Goal: Find specific page/section: Find specific page/section

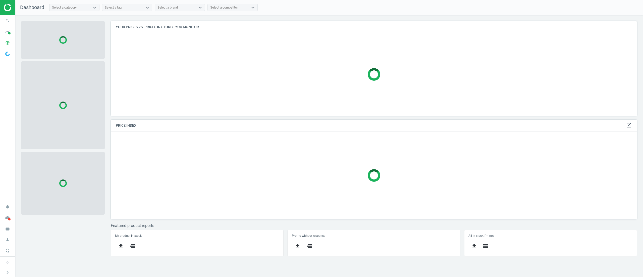
scroll to position [111, 542]
click at [4, 20] on icon "search" at bounding box center [8, 21] width 10 height 10
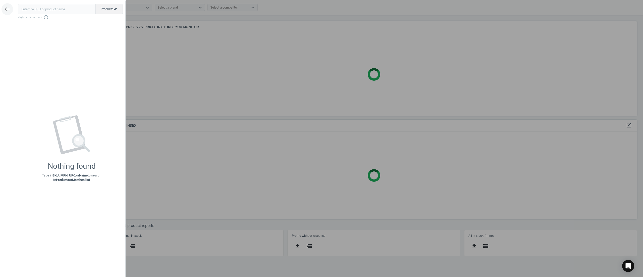
click at [13, 10] on div "keyboard_backspace" at bounding box center [7, 9] width 15 height 12
click at [7, 10] on icon "keyboard_backspace" at bounding box center [7, 9] width 6 height 6
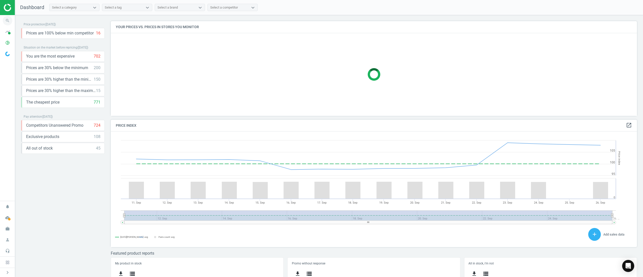
scroll to position [132, 534]
click at [9, 23] on icon "search" at bounding box center [8, 21] width 10 height 10
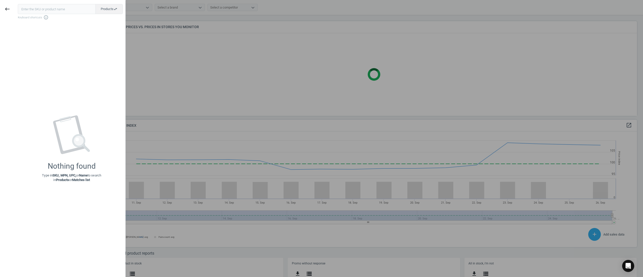
scroll to position [116, 534]
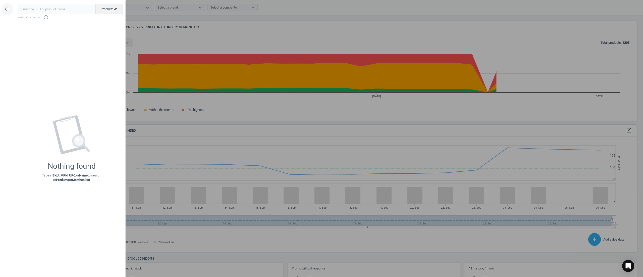
click at [3, 13] on button "keyboard_backspace" at bounding box center [8, 9] width 12 height 12
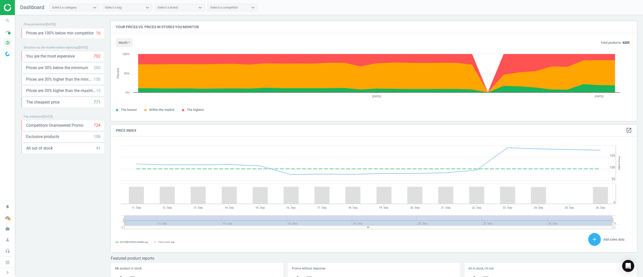
click at [8, 44] on icon "pie_chart_outlined" at bounding box center [8, 43] width 10 height 10
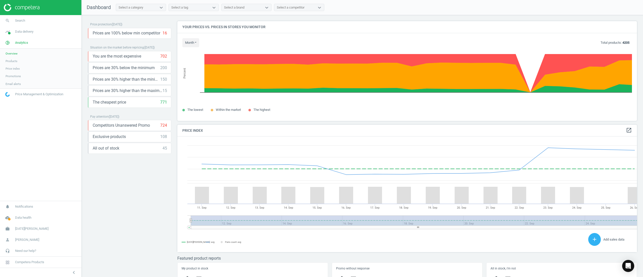
scroll to position [3, 2]
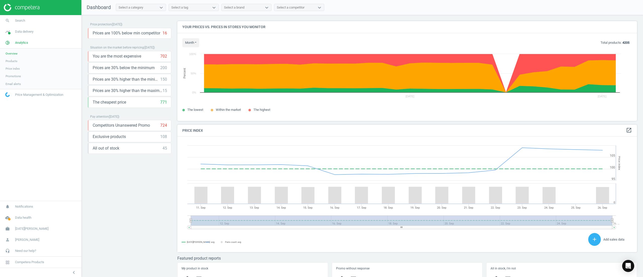
click at [14, 62] on span "Products" at bounding box center [12, 61] width 12 height 4
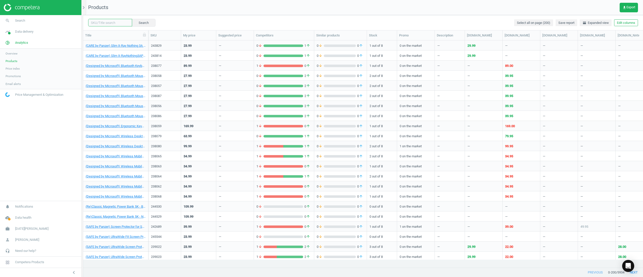
click at [122, 24] on input "text" at bounding box center [110, 23] width 44 height 8
paste input "210457"
type input "210457"
click at [150, 24] on button "Search" at bounding box center [144, 23] width 24 height 8
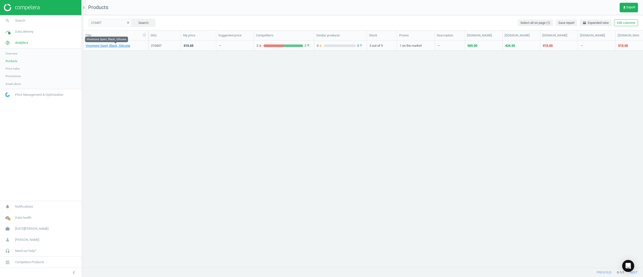
click at [115, 46] on link "Vivomove Sport, Black, Silicone" at bounding box center [108, 45] width 44 height 5
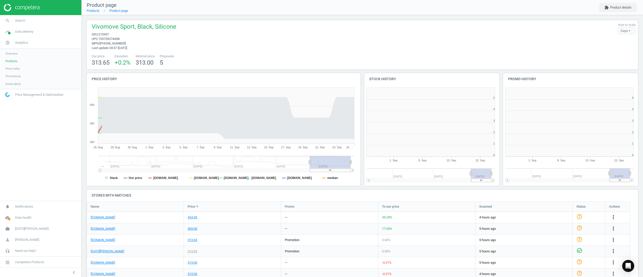
scroll to position [117, 149]
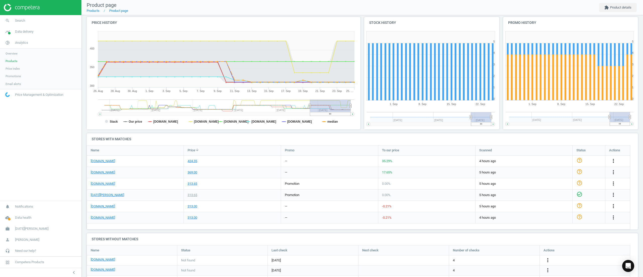
click at [13, 58] on link "Products" at bounding box center [40, 61] width 81 height 8
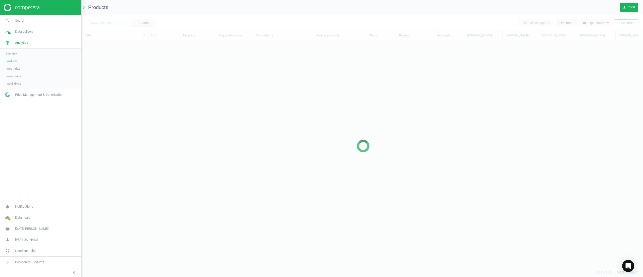
scroll to position [211, 552]
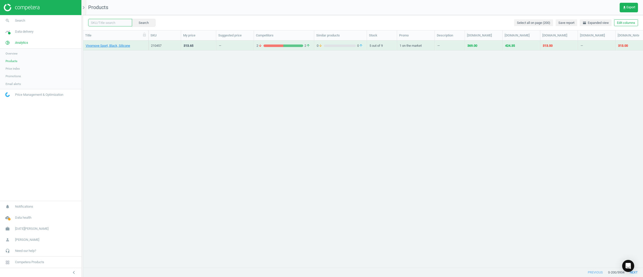
click at [106, 25] on input "text" at bounding box center [110, 23] width 44 height 8
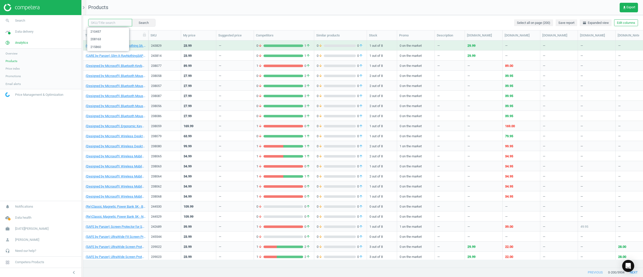
paste input "226356"
type input "226356"
click at [137, 23] on button "Search" at bounding box center [144, 23] width 24 height 8
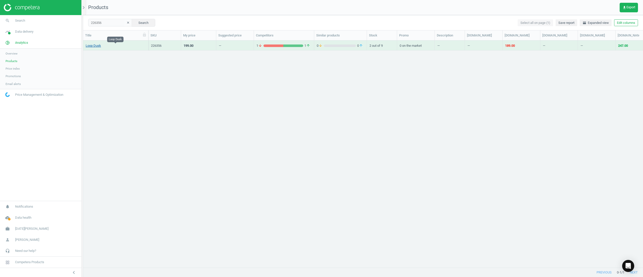
click at [94, 45] on link "Loop Dusk" at bounding box center [93, 45] width 15 height 5
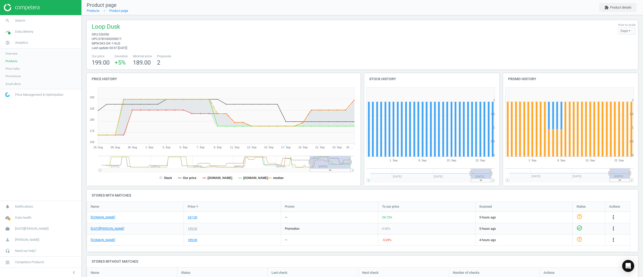
scroll to position [52, 0]
